Goal: Task Accomplishment & Management: Use online tool/utility

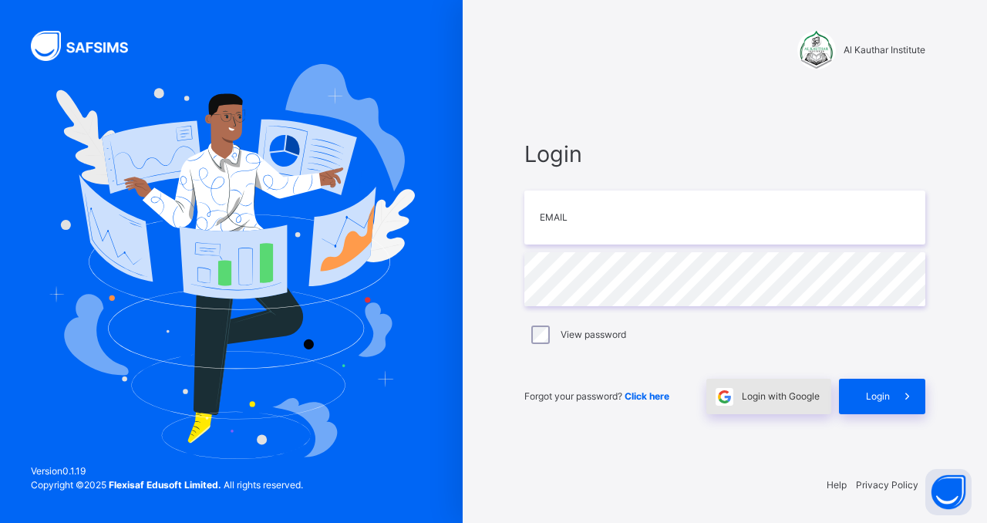
click at [761, 397] on span "Login with Google" at bounding box center [781, 397] width 78 height 14
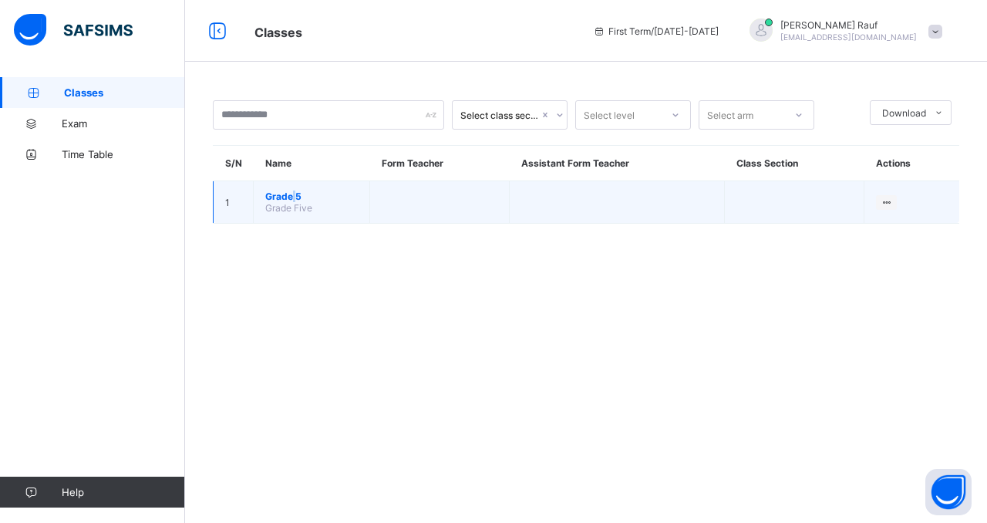
click at [293, 191] on span "Grade 5" at bounding box center [311, 197] width 93 height 12
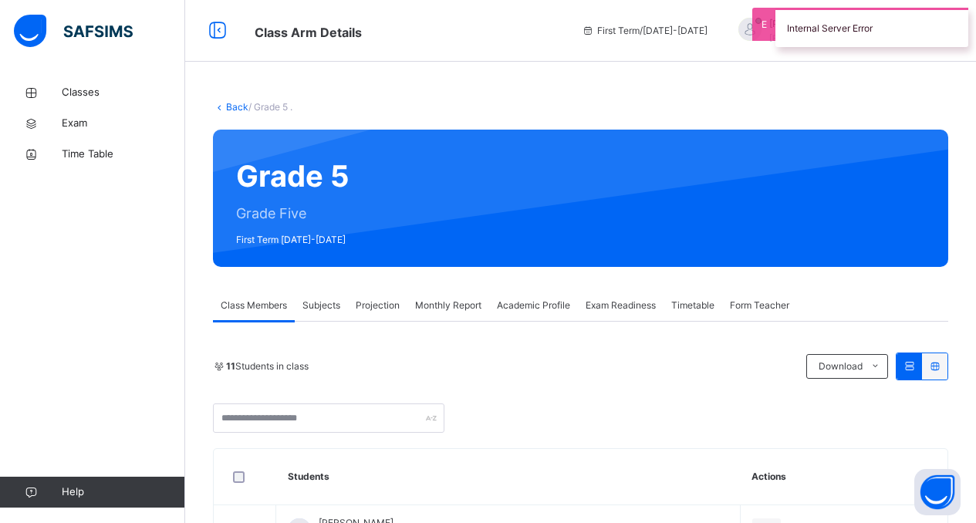
click at [330, 301] on span "Subjects" at bounding box center [321, 306] width 38 height 14
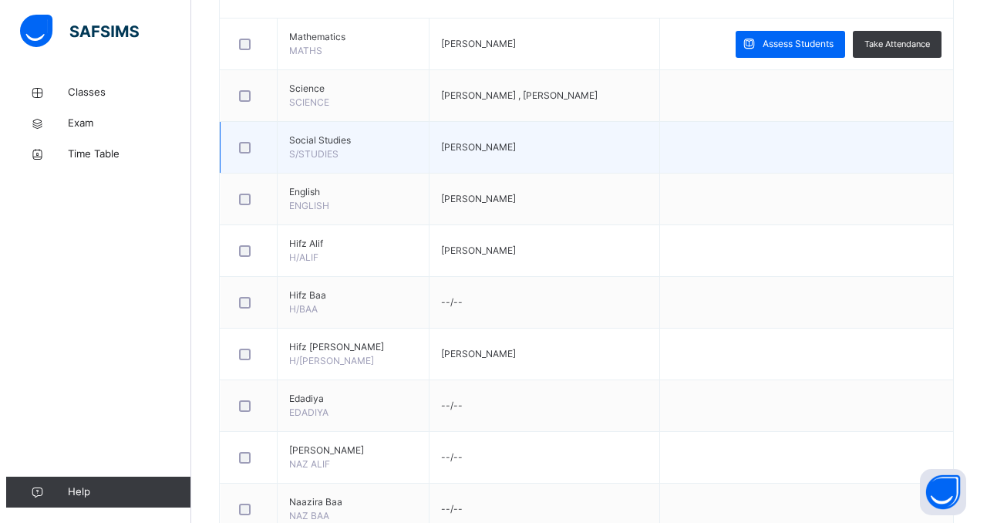
scroll to position [412, 0]
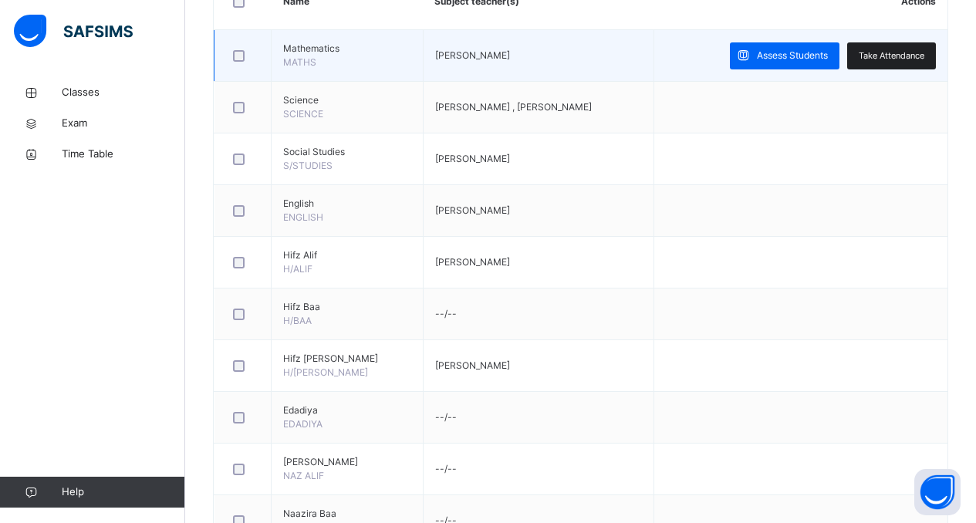
click at [907, 49] on span "Take Attendance" at bounding box center [892, 55] width 66 height 13
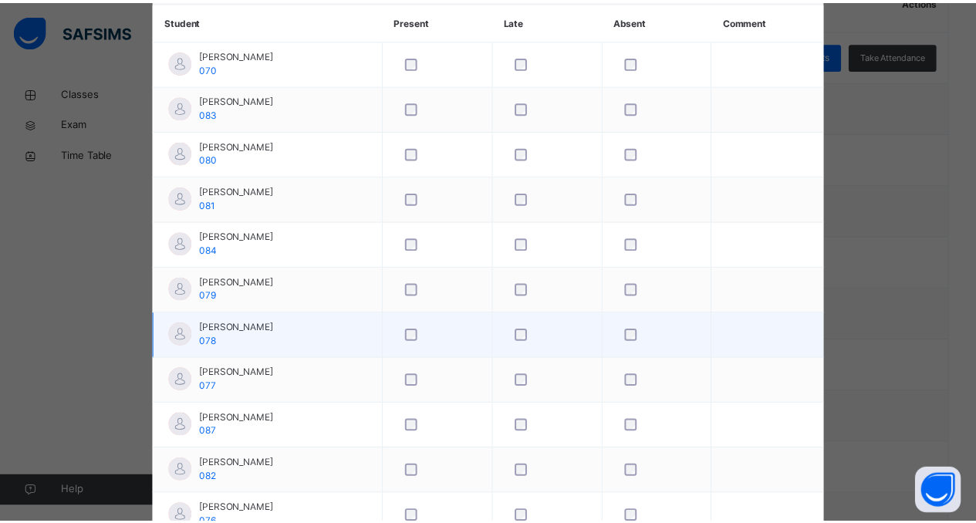
scroll to position [0, 0]
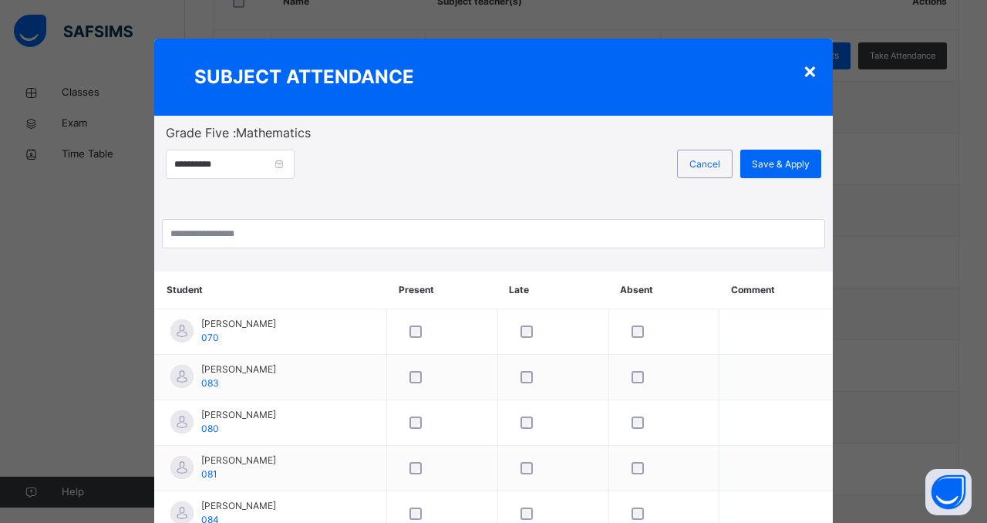
click at [764, 169] on span "Save & Apply" at bounding box center [781, 164] width 58 height 14
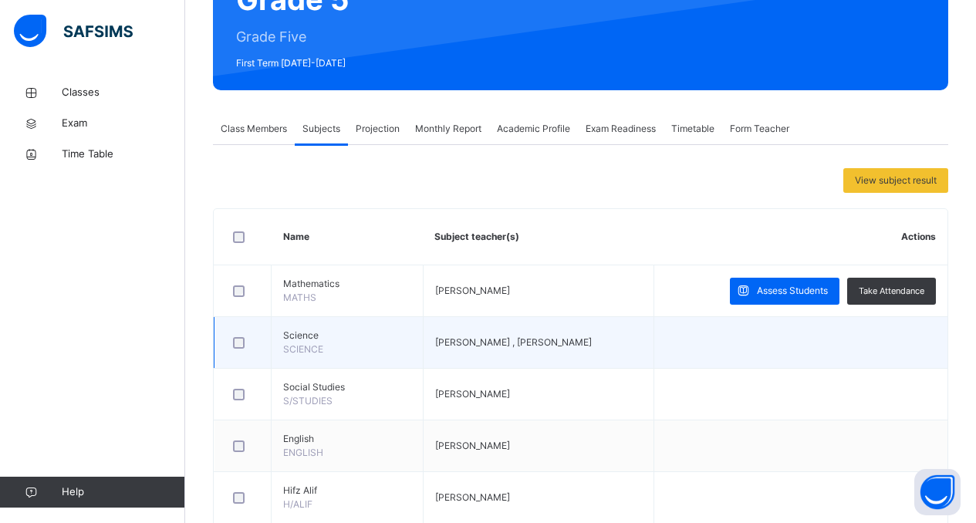
scroll to position [170, 0]
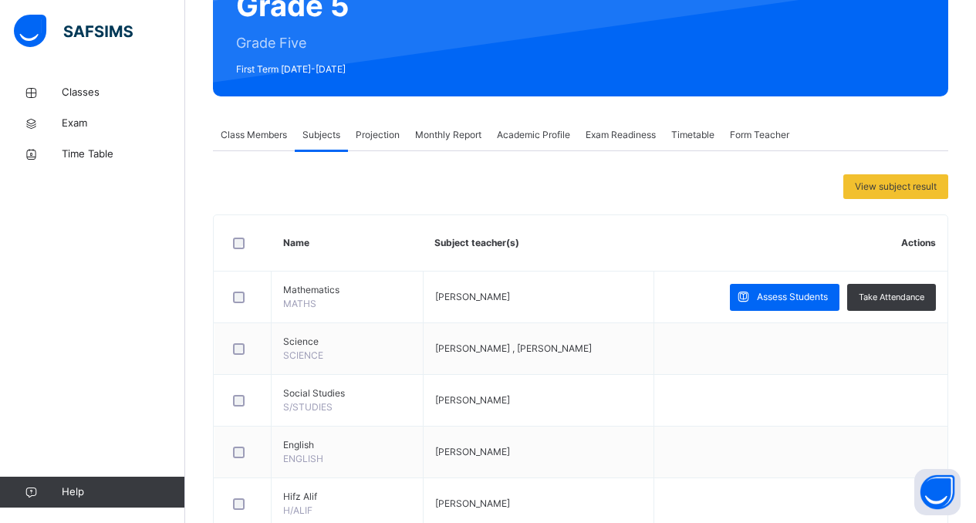
click at [374, 138] on span "Projection" at bounding box center [378, 135] width 44 height 14
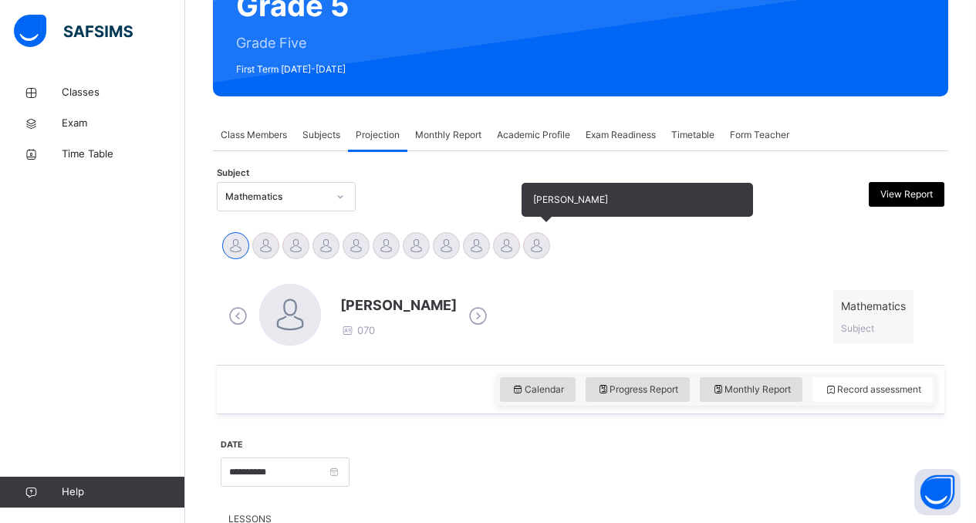
click at [530, 247] on div at bounding box center [536, 245] width 27 height 27
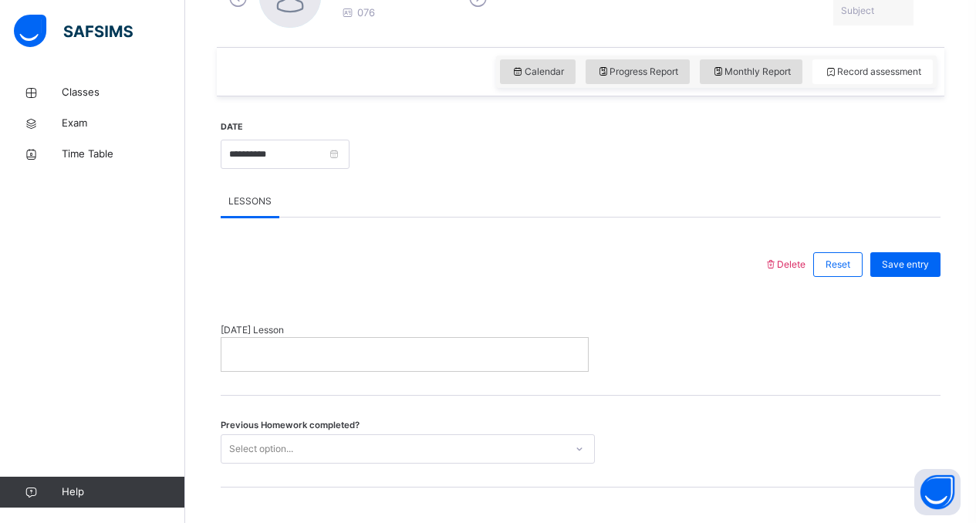
scroll to position [489, 0]
click at [393, 349] on p at bounding box center [404, 353] width 343 height 14
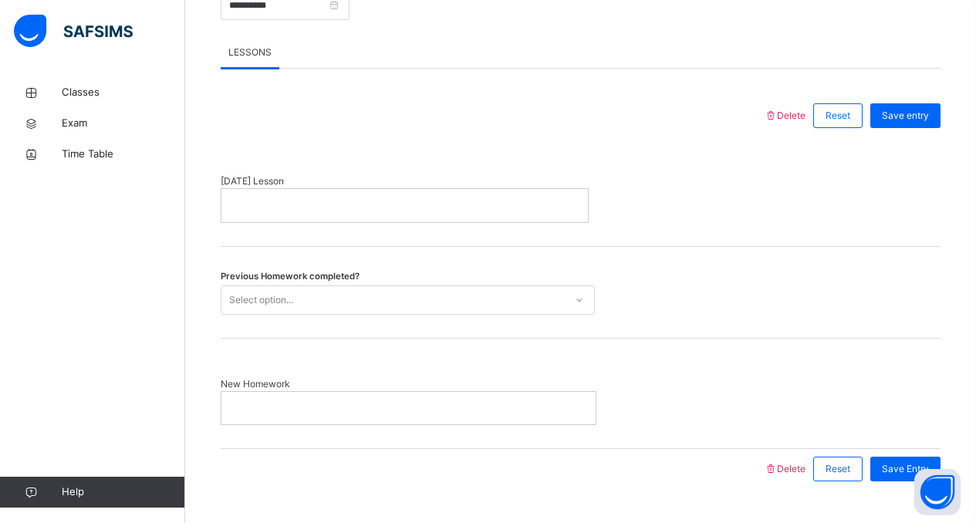
scroll to position [638, 0]
click at [343, 289] on div "Select option..." at bounding box center [392, 299] width 343 height 24
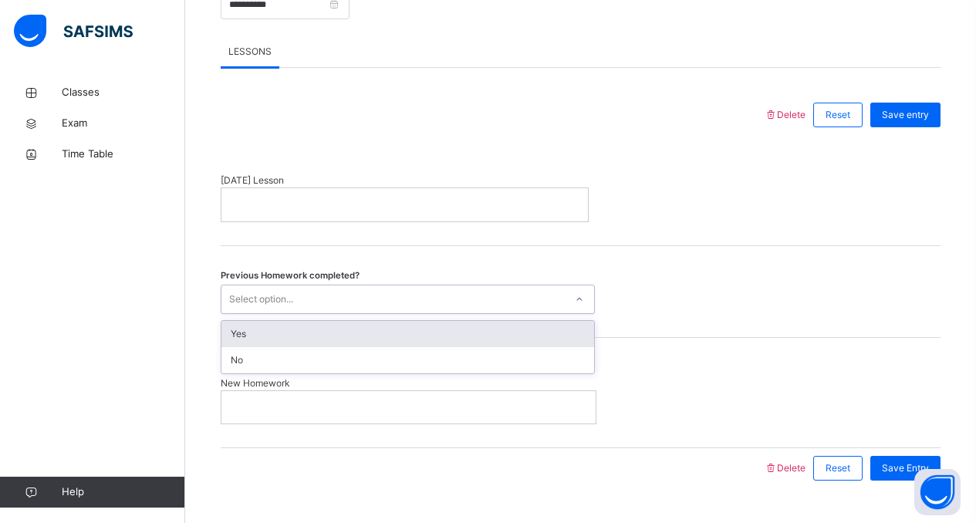
click at [346, 320] on div "Yes No" at bounding box center [408, 347] width 374 height 54
click at [353, 328] on div "Yes" at bounding box center [407, 334] width 373 height 26
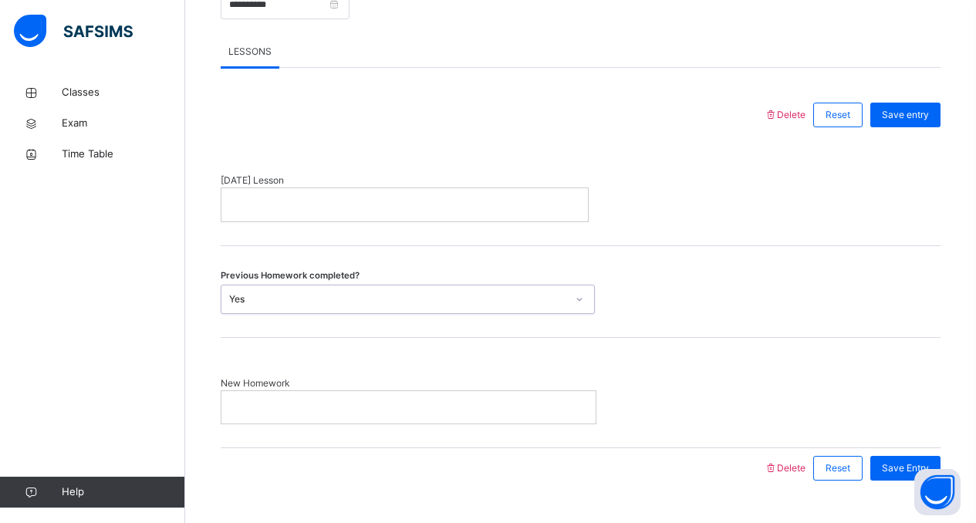
click at [344, 204] on p at bounding box center [404, 204] width 343 height 14
